Goal: Find specific page/section: Find specific page/section

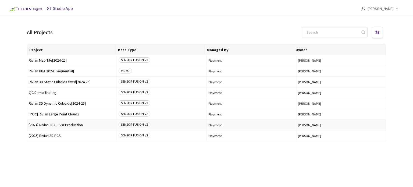
click at [66, 126] on span "[2024] Rivian 3D PCS<>Production" at bounding box center [72, 125] width 86 height 4
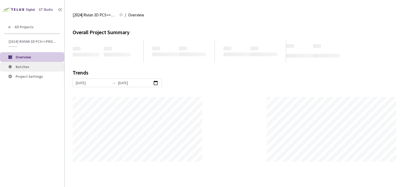
scroll to position [187, 413]
click at [20, 67] on span "Batches" at bounding box center [23, 66] width 14 height 5
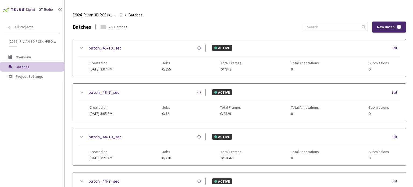
click at [8, 28] on icon at bounding box center [10, 27] width 4 height 4
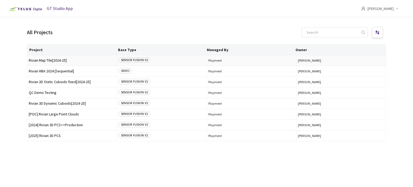
click at [53, 60] on span "Rivian Map Tile[2024-25]" at bounding box center [72, 60] width 86 height 4
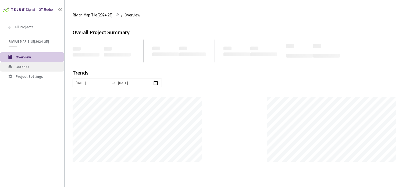
scroll to position [187, 413]
click at [47, 64] on li "Batches" at bounding box center [32, 67] width 64 height 10
